Goal: Information Seeking & Learning: Learn about a topic

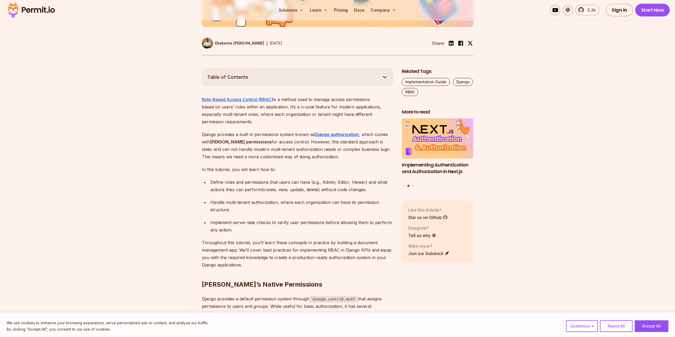
scroll to position [265, 0]
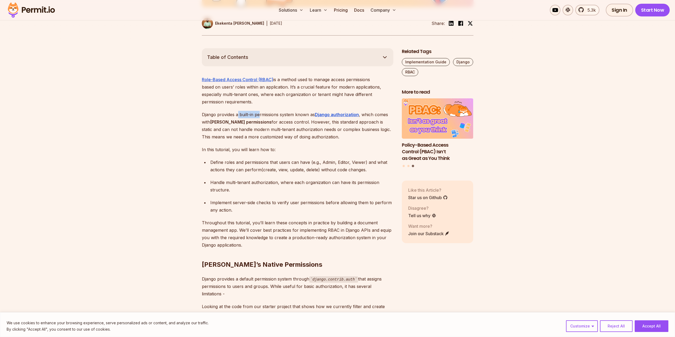
drag, startPoint x: 241, startPoint y: 109, endPoint x: 266, endPoint y: 109, distance: 25.2
click at [264, 111] on p "[PERSON_NAME] provides a built-in permissions system known as Django authorizat…" at bounding box center [298, 126] width 192 height 30
click at [266, 111] on p "[PERSON_NAME] provides a built-in permissions system known as Django authorizat…" at bounding box center [298, 126] width 192 height 30
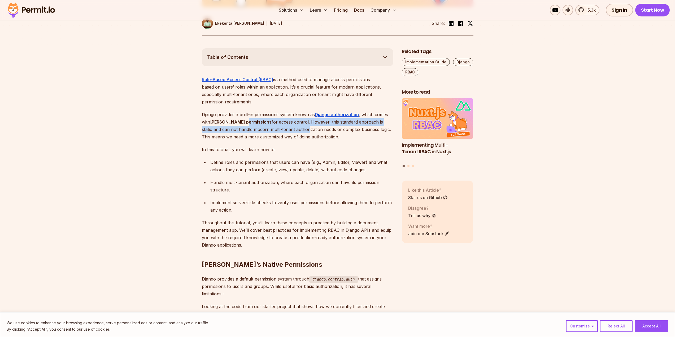
drag, startPoint x: 245, startPoint y: 115, endPoint x: 280, endPoint y: 121, distance: 34.9
click at [279, 121] on p "[PERSON_NAME] provides a built-in permissions system known as Django authorizat…" at bounding box center [298, 126] width 192 height 30
click at [280, 121] on p "[PERSON_NAME] provides a built-in permissions system known as Django authorizat…" at bounding box center [298, 126] width 192 height 30
drag, startPoint x: 277, startPoint y: 116, endPoint x: 294, endPoint y: 121, distance: 17.8
click at [294, 121] on p "[PERSON_NAME] provides a built-in permissions system known as Django authorizat…" at bounding box center [298, 126] width 192 height 30
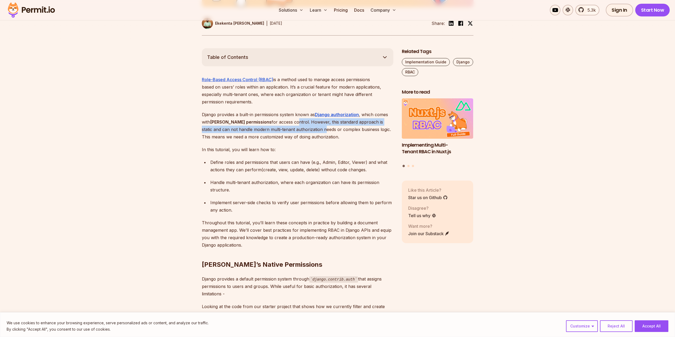
click at [294, 121] on p "[PERSON_NAME] provides a built-in permissions system known as Django authorizat…" at bounding box center [298, 126] width 192 height 30
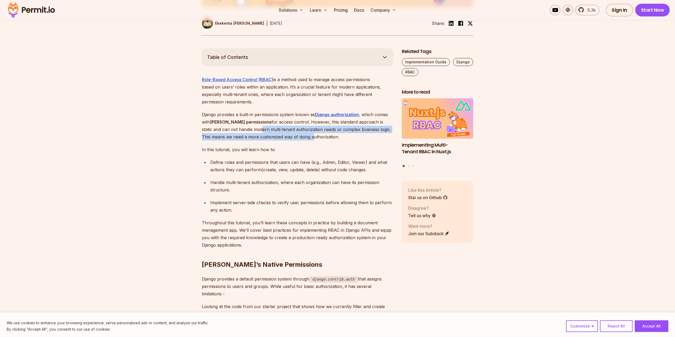
drag, startPoint x: 231, startPoint y: 122, endPoint x: 282, endPoint y: 127, distance: 50.9
click at [281, 127] on p "[PERSON_NAME] provides a built-in permissions system known as Django authorizat…" at bounding box center [298, 126] width 192 height 30
click at [282, 127] on p "[PERSON_NAME] provides a built-in permissions system known as Django authorizat…" at bounding box center [298, 126] width 192 height 30
drag, startPoint x: 241, startPoint y: 129, endPoint x: 299, endPoint y: 131, distance: 58.1
click at [299, 131] on p "[PERSON_NAME] provides a built-in permissions system known as Django authorizat…" at bounding box center [298, 126] width 192 height 30
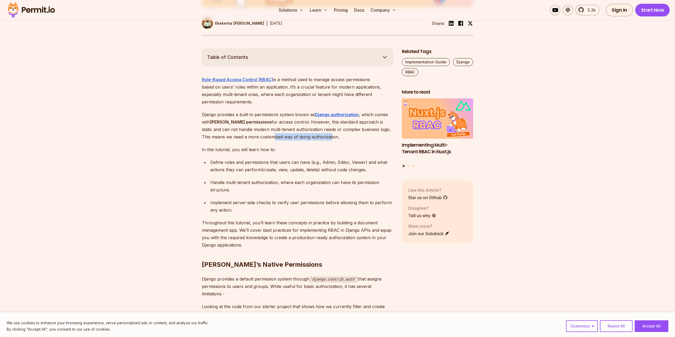
scroll to position [292, 0]
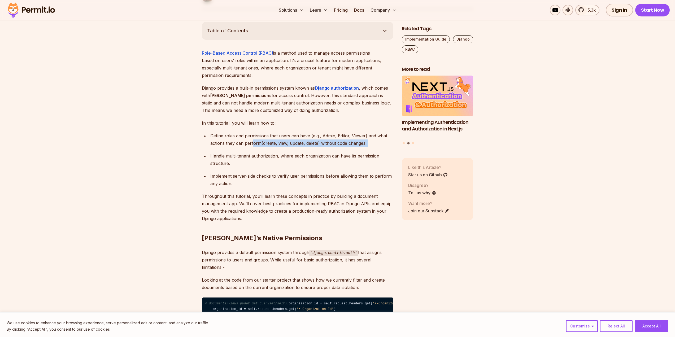
drag, startPoint x: 252, startPoint y: 136, endPoint x: 355, endPoint y: 140, distance: 103.0
click at [355, 140] on ul "Define roles and permissions that users can have (e.g., Admin, Editor, Viewer) …" at bounding box center [298, 159] width 192 height 55
drag, startPoint x: 231, startPoint y: 148, endPoint x: 290, endPoint y: 152, distance: 58.8
click at [289, 152] on div "Handle multi-tenant authorization, where each organization can have its permiss…" at bounding box center [301, 159] width 183 height 15
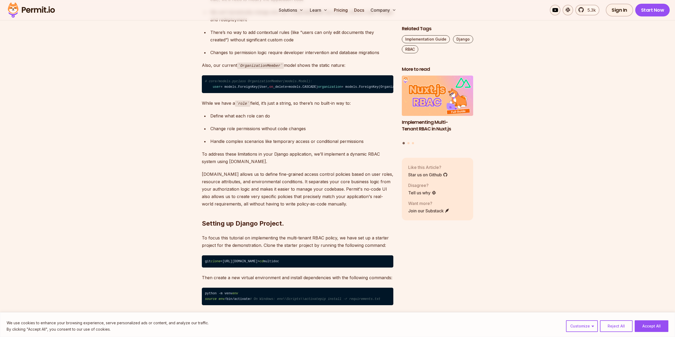
scroll to position [690, 0]
